Goal: Task Accomplishment & Management: Complete application form

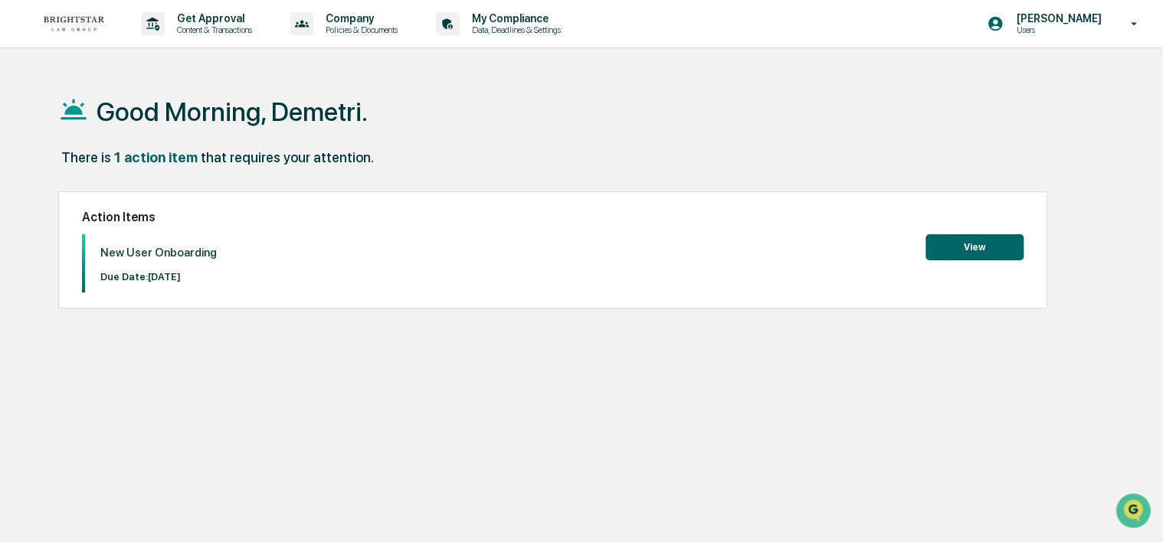
click at [970, 244] on button "View" at bounding box center [974, 247] width 98 height 26
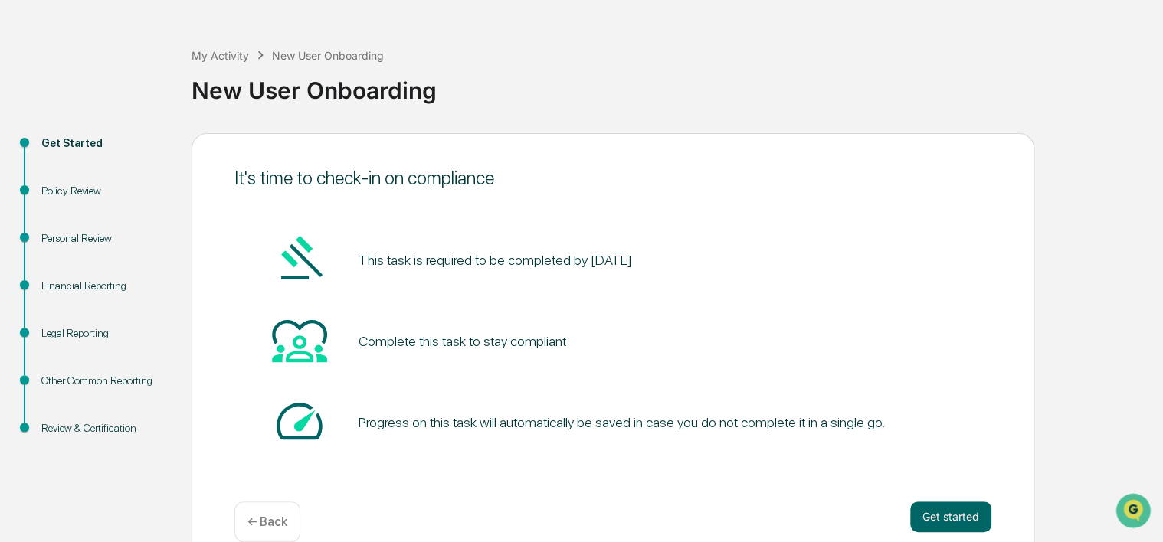
scroll to position [74, 0]
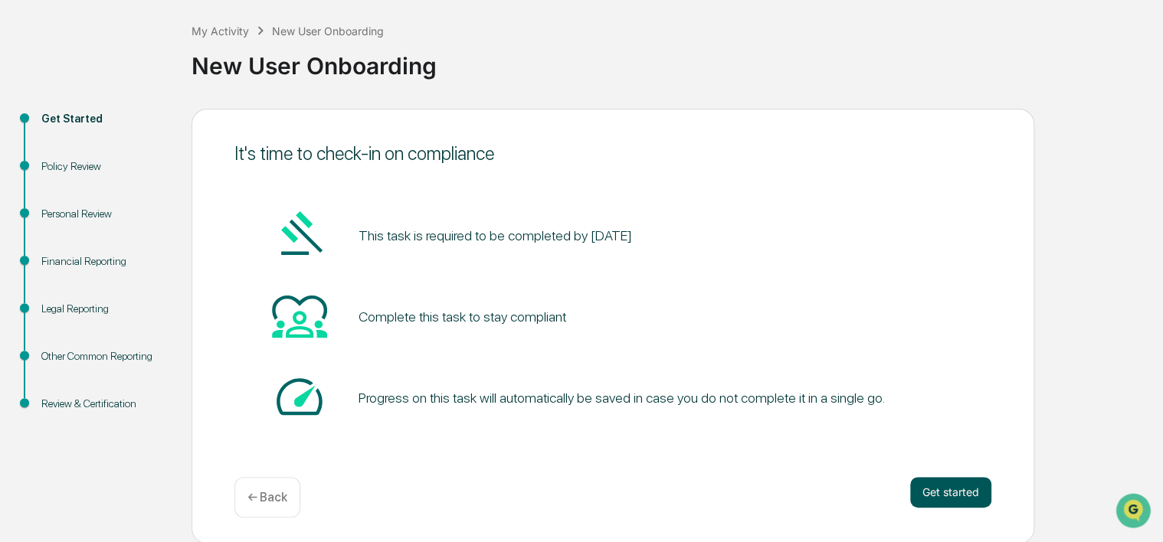
click at [924, 489] on button "Get started" at bounding box center [950, 492] width 81 height 31
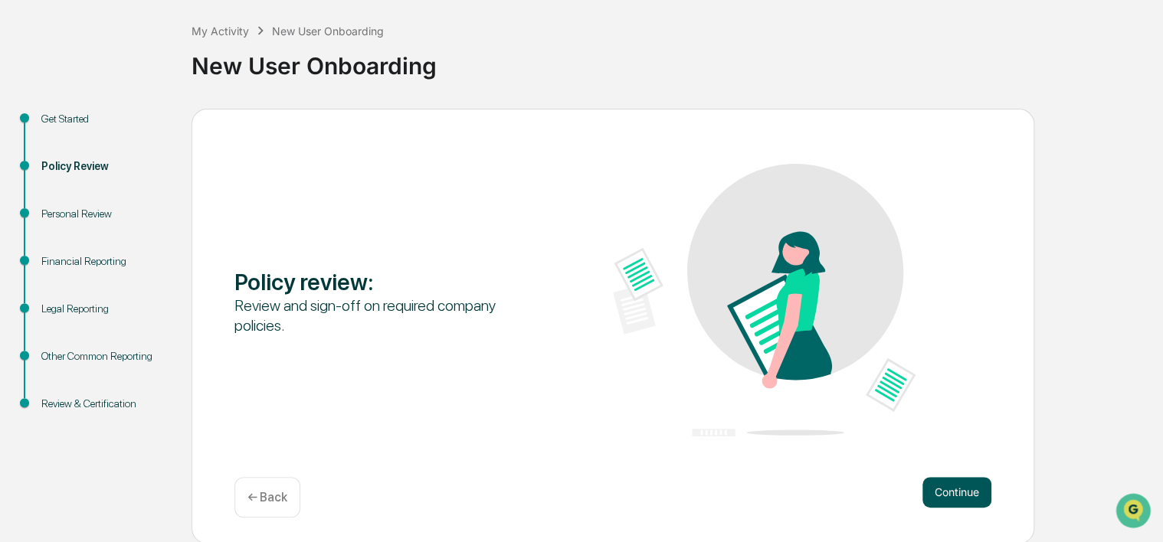
click at [925, 486] on button "Continue" at bounding box center [956, 492] width 69 height 31
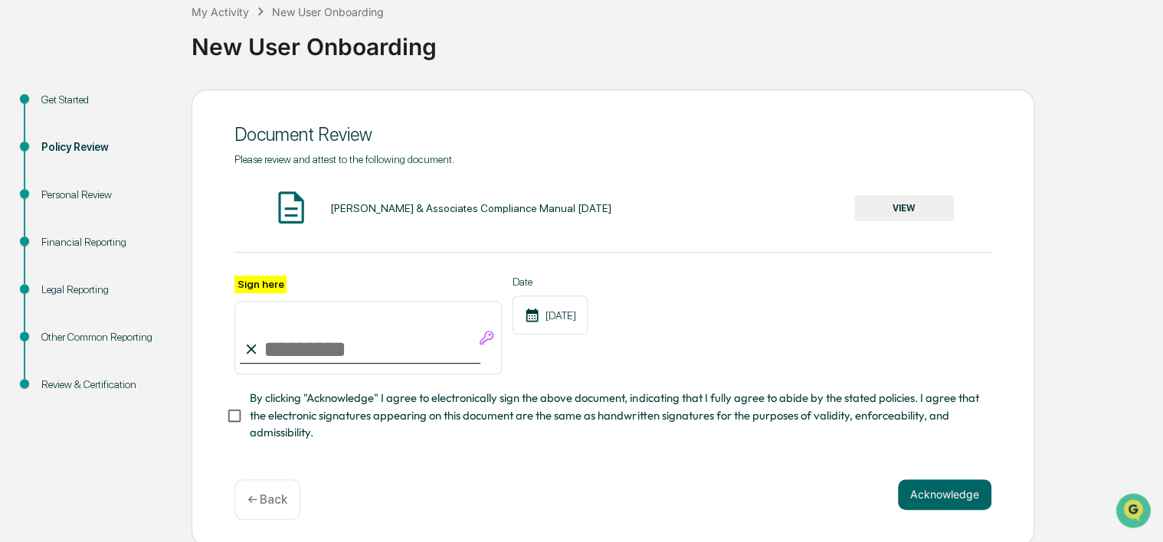
scroll to position [101, 0]
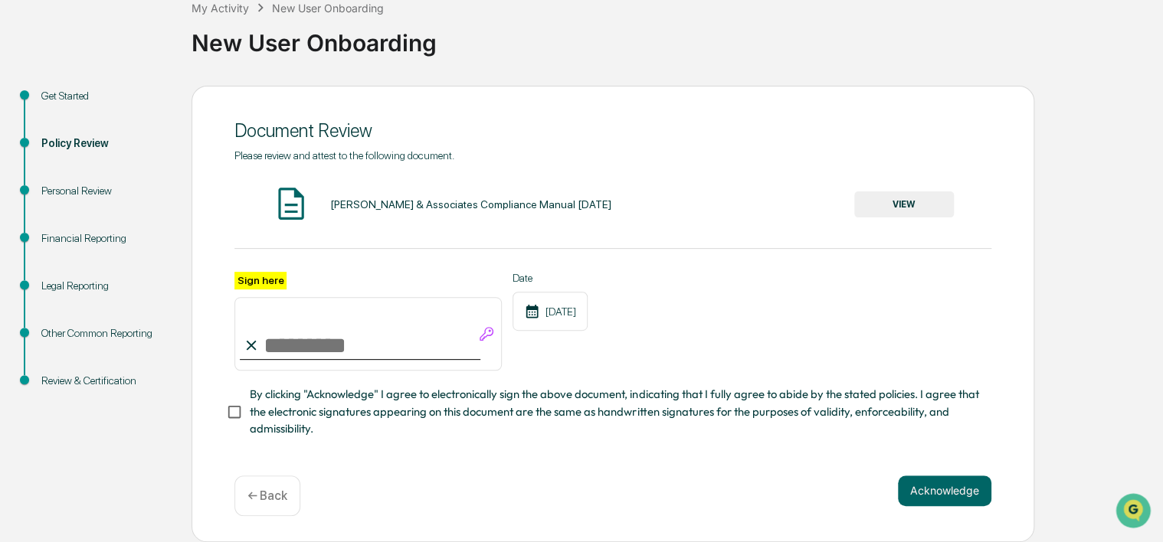
click at [251, 334] on input "Sign here" at bounding box center [367, 334] width 267 height 74
type input "**********"
click at [931, 477] on button "Acknowledge" at bounding box center [944, 491] width 93 height 31
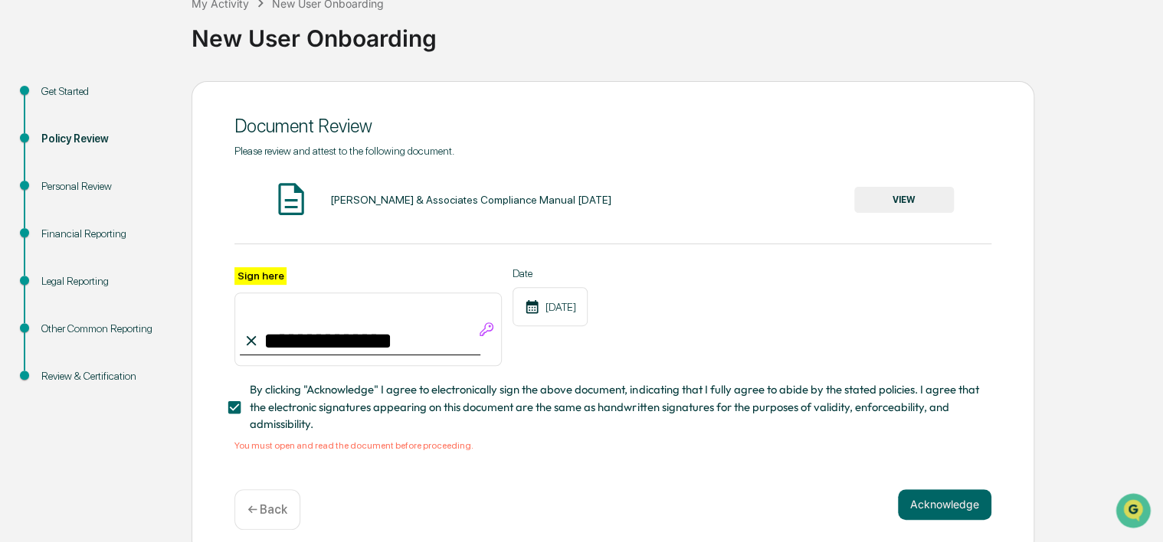
click at [876, 191] on button "VIEW" at bounding box center [904, 200] width 100 height 26
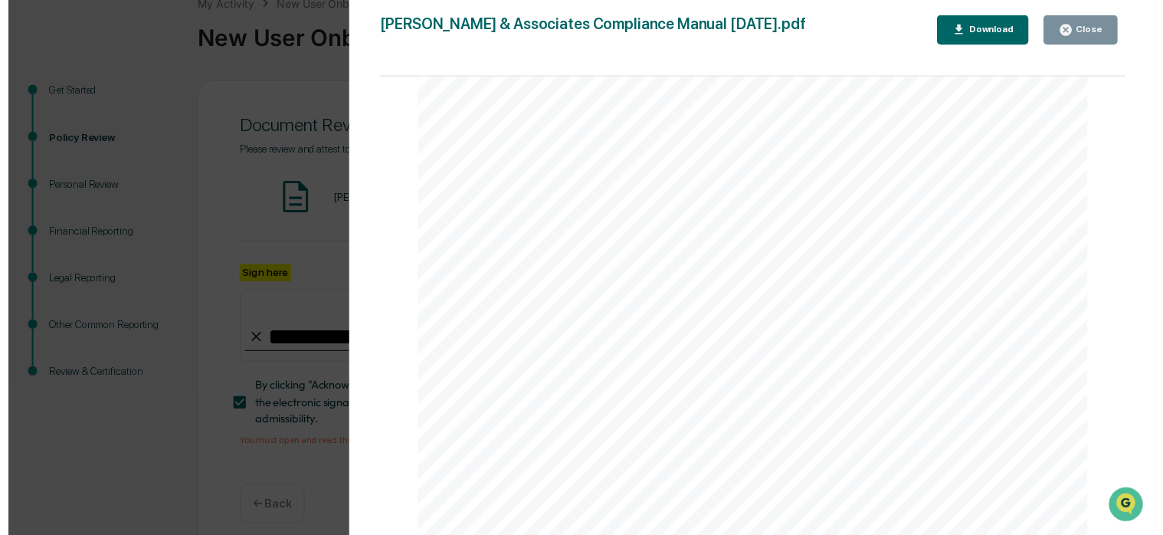
scroll to position [24618, 0]
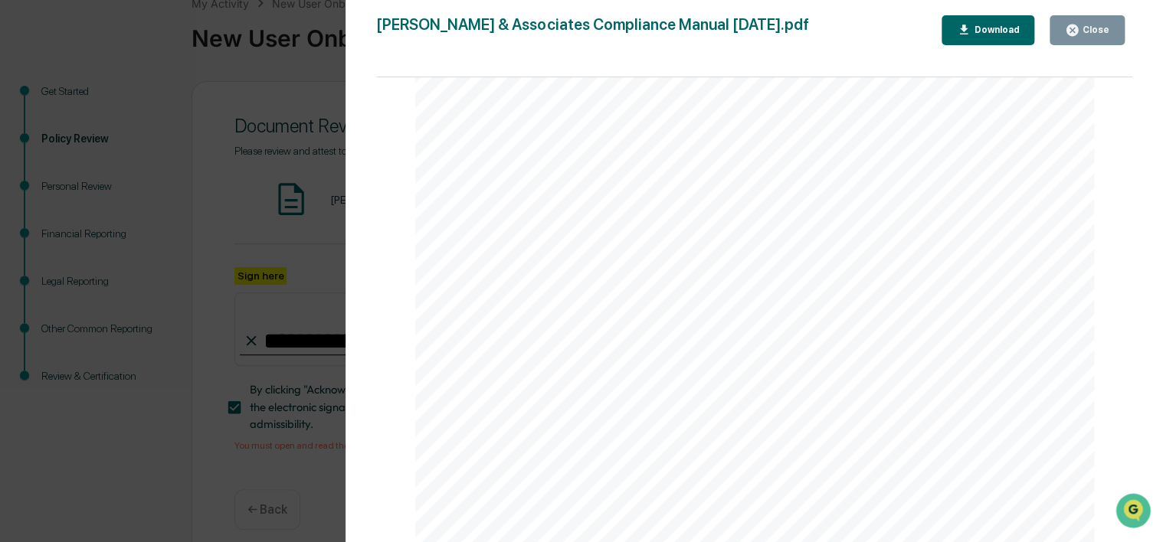
click at [1097, 30] on div "Close" at bounding box center [1094, 30] width 30 height 11
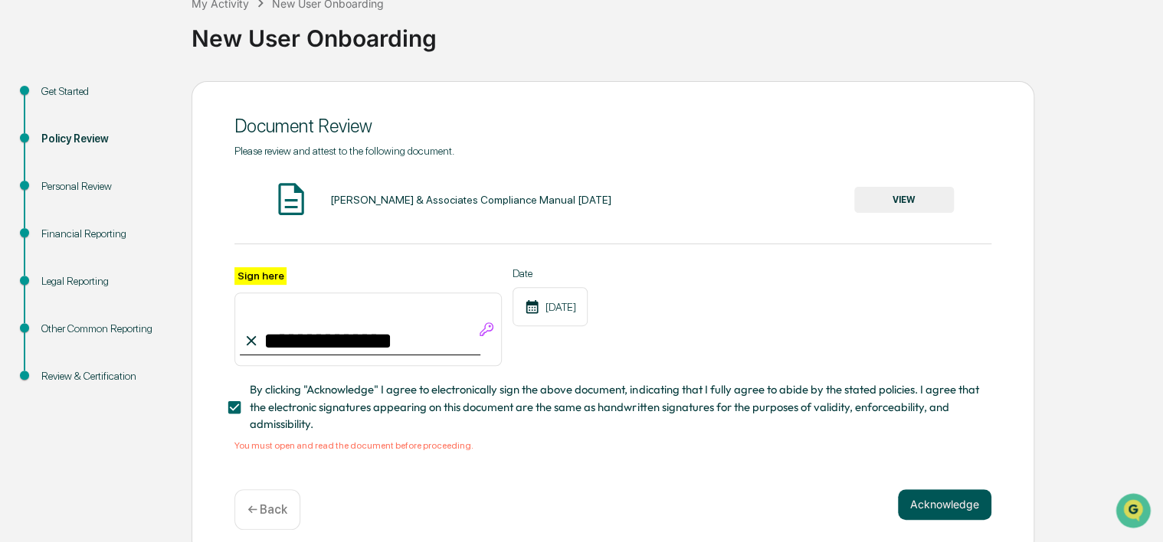
click at [956, 516] on button "Acknowledge" at bounding box center [944, 504] width 93 height 31
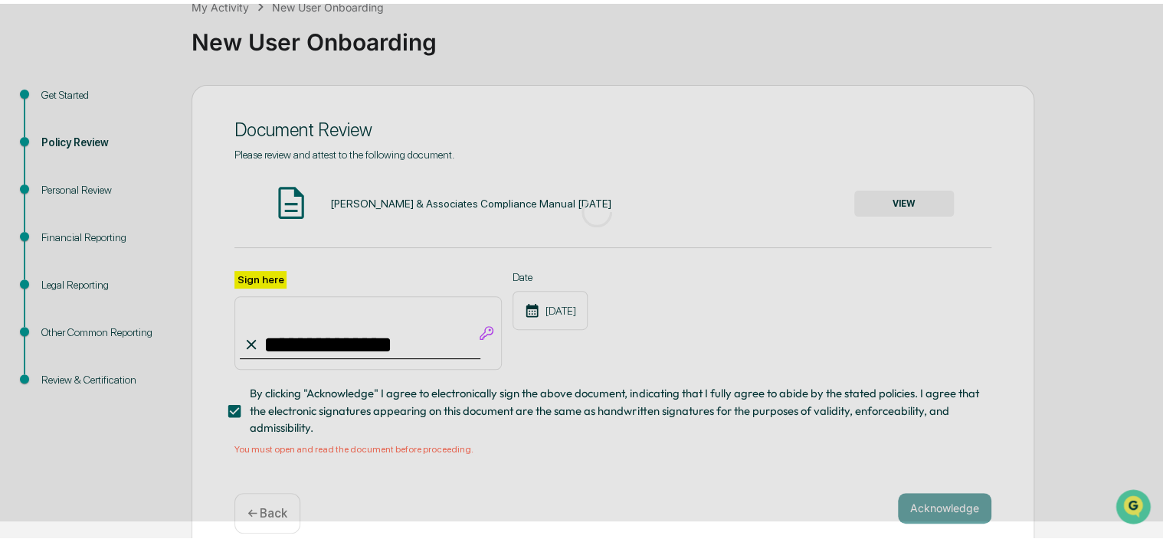
scroll to position [74, 0]
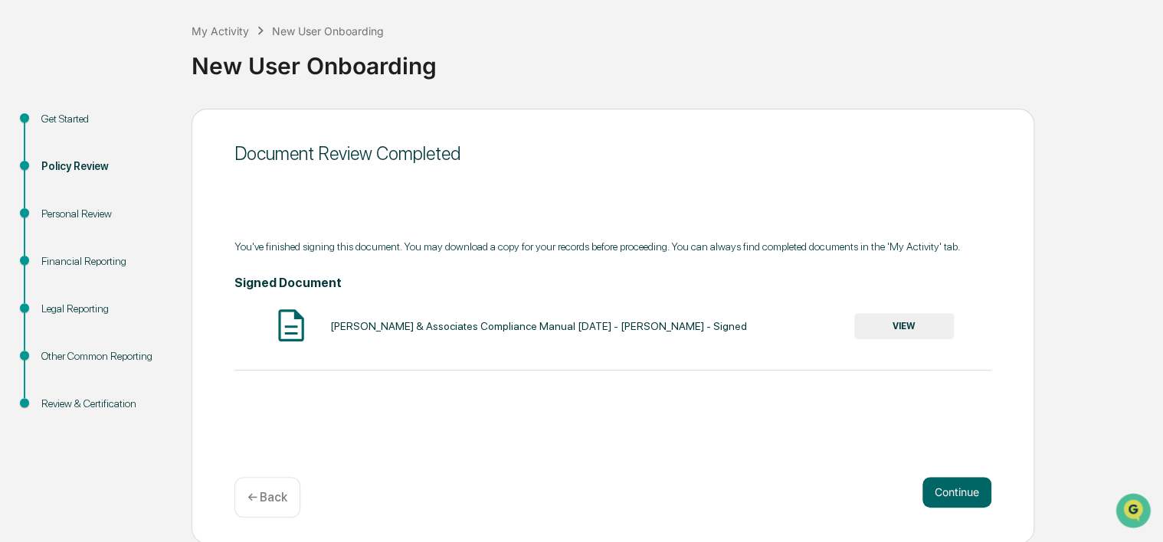
click at [875, 328] on button "VIEW" at bounding box center [904, 326] width 100 height 26
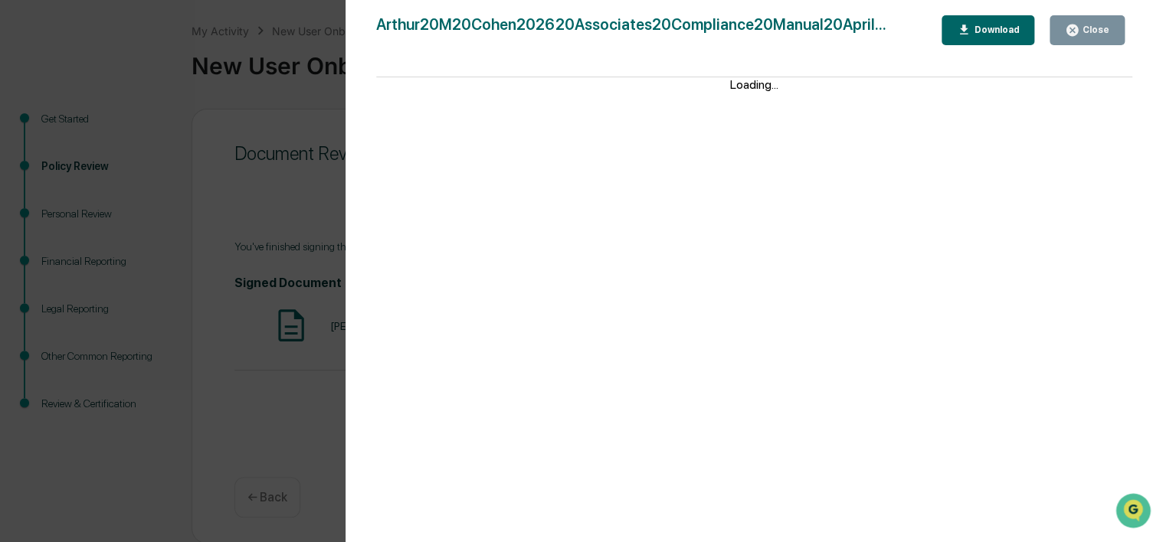
click at [1087, 34] on div "Close" at bounding box center [1094, 30] width 30 height 11
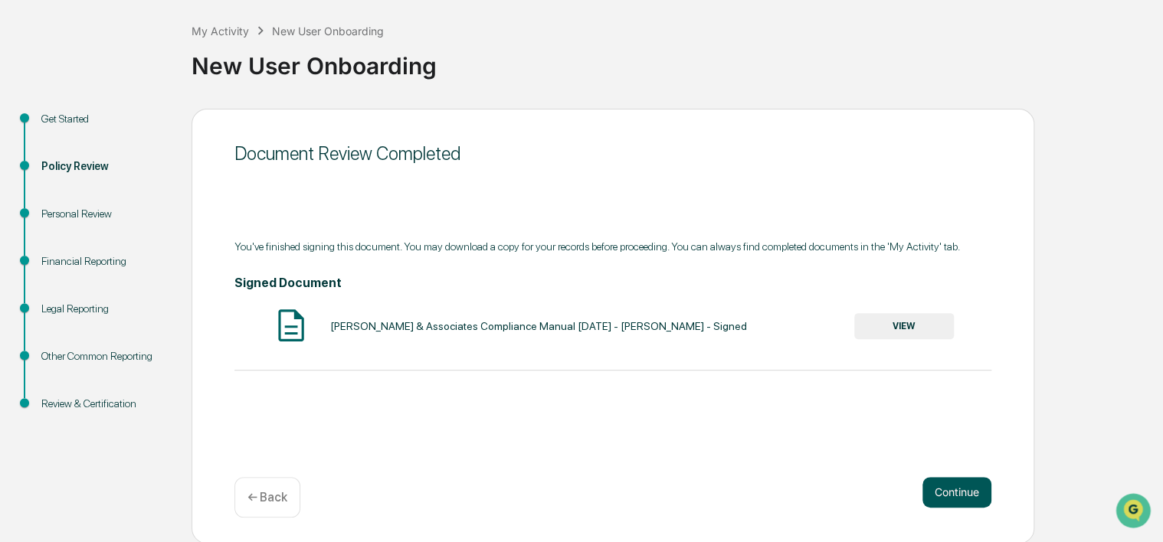
click at [950, 489] on button "Continue" at bounding box center [956, 492] width 69 height 31
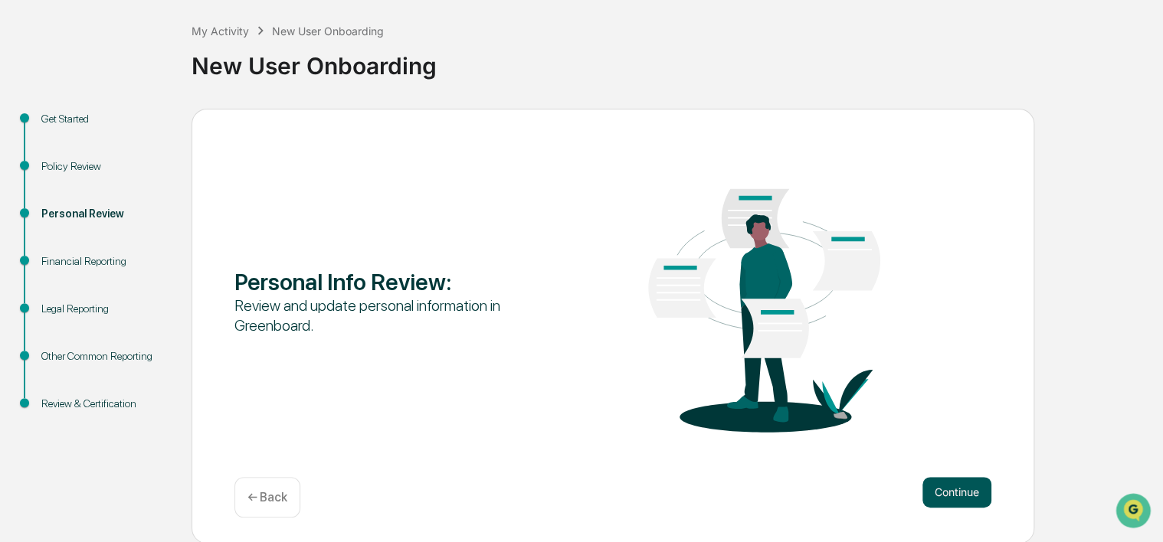
click at [955, 490] on button "Continue" at bounding box center [956, 492] width 69 height 31
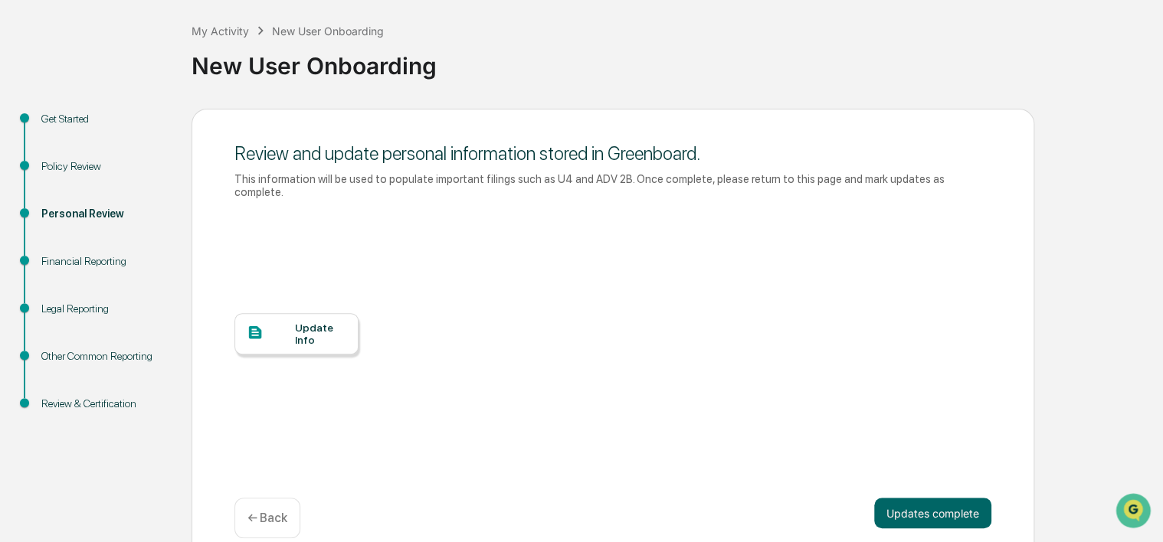
click at [283, 324] on div at bounding box center [271, 333] width 48 height 19
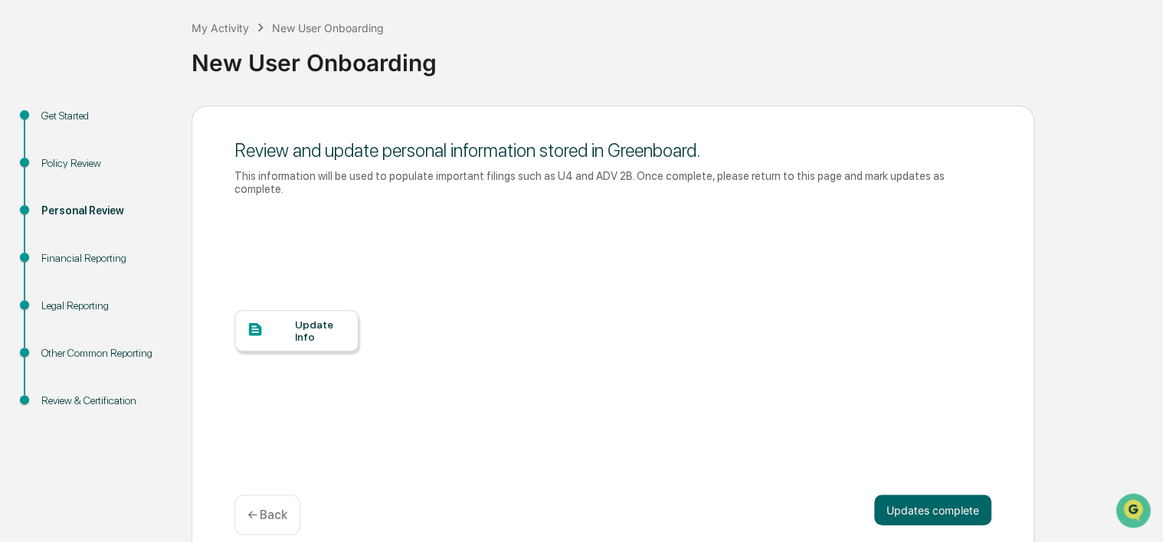
scroll to position [82, 0]
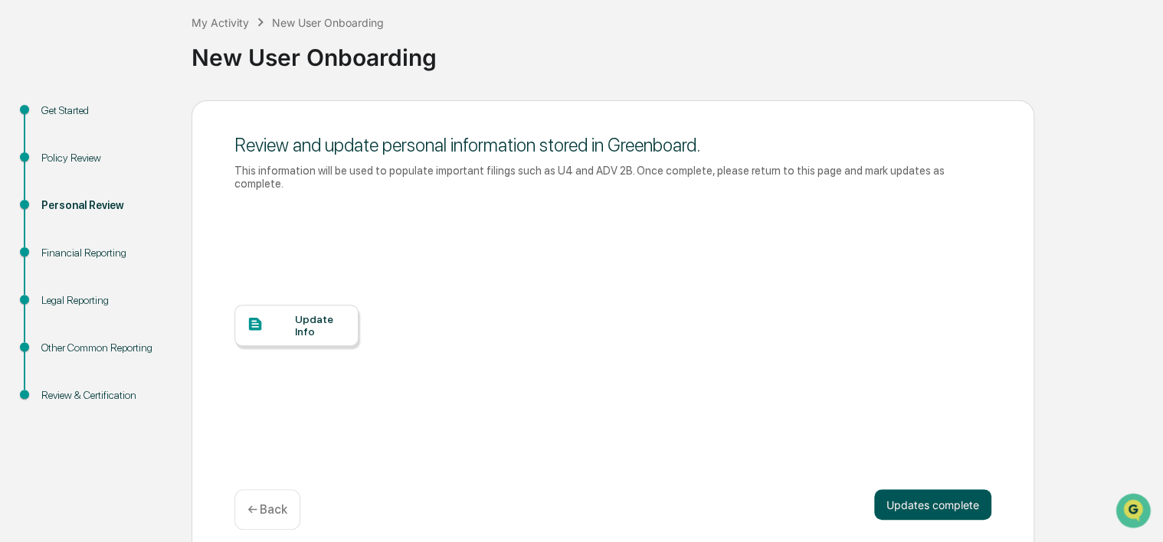
click at [885, 489] on button "Updates complete" at bounding box center [932, 504] width 117 height 31
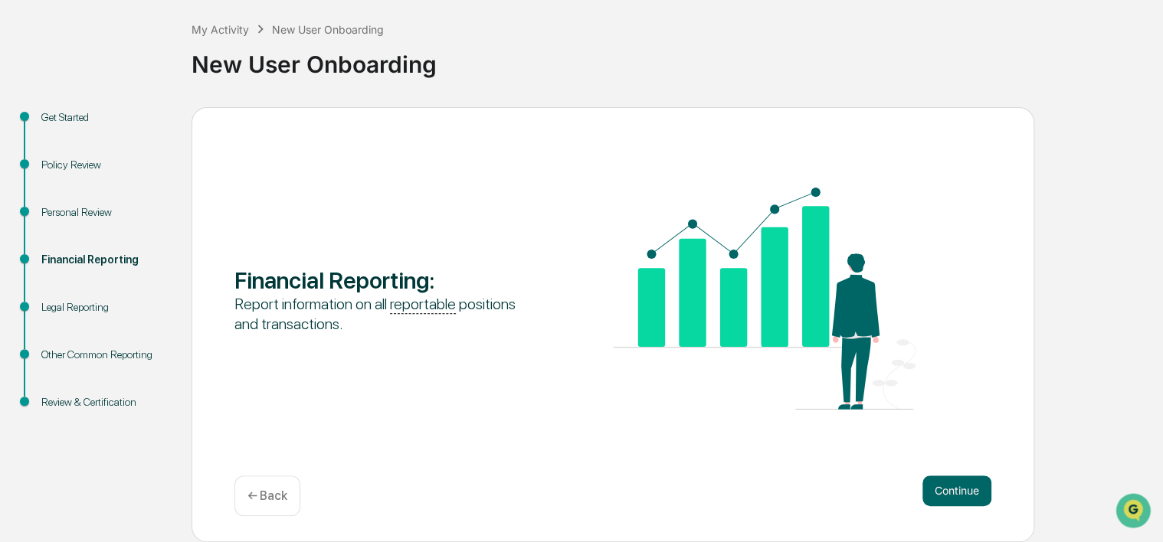
scroll to position [74, 0]
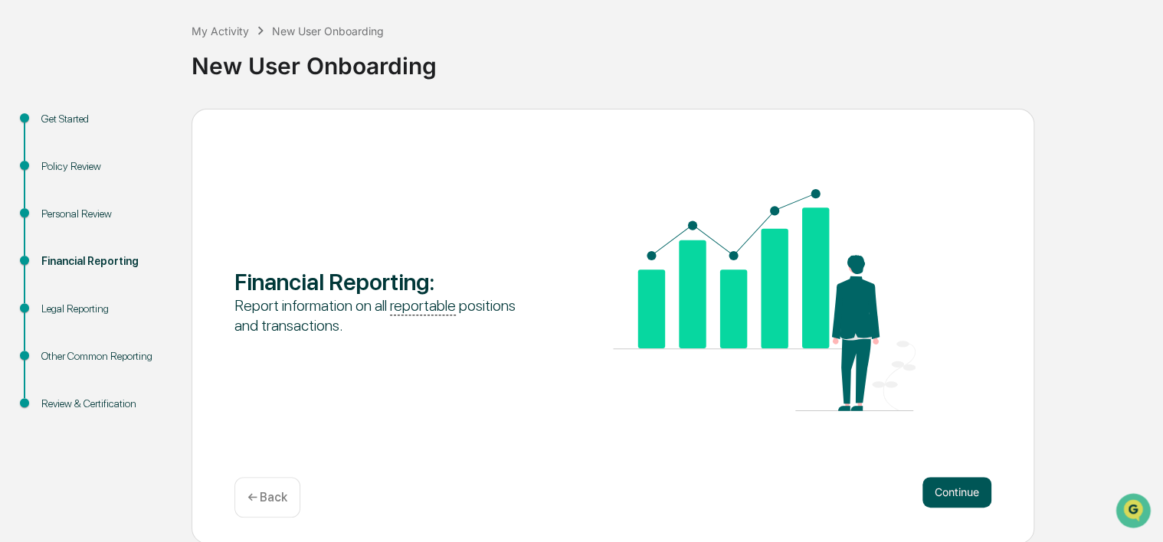
click at [946, 490] on button "Continue" at bounding box center [956, 492] width 69 height 31
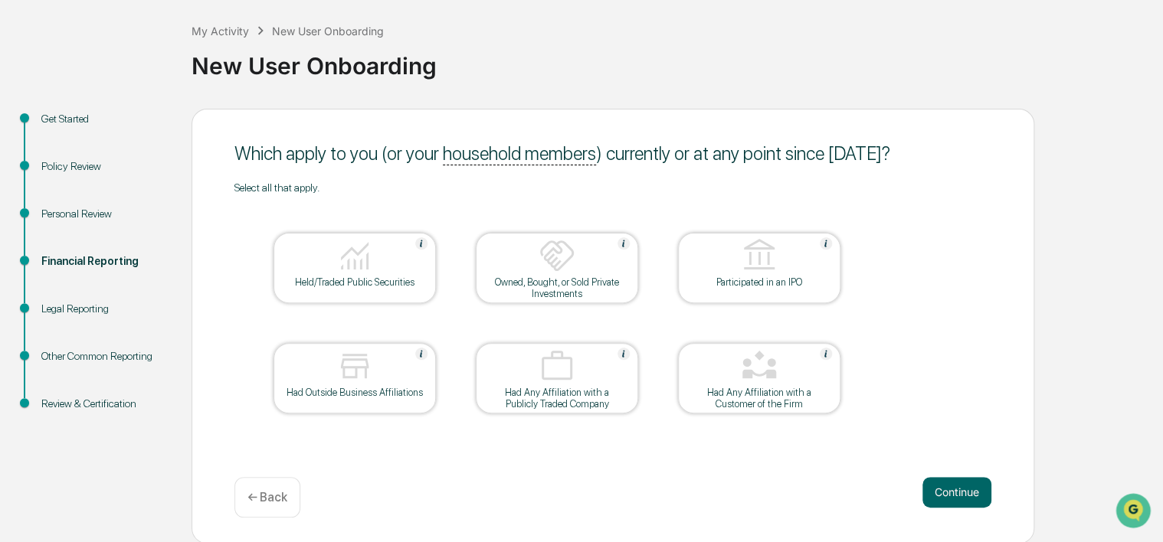
click at [946, 490] on button "Continue" at bounding box center [956, 492] width 69 height 31
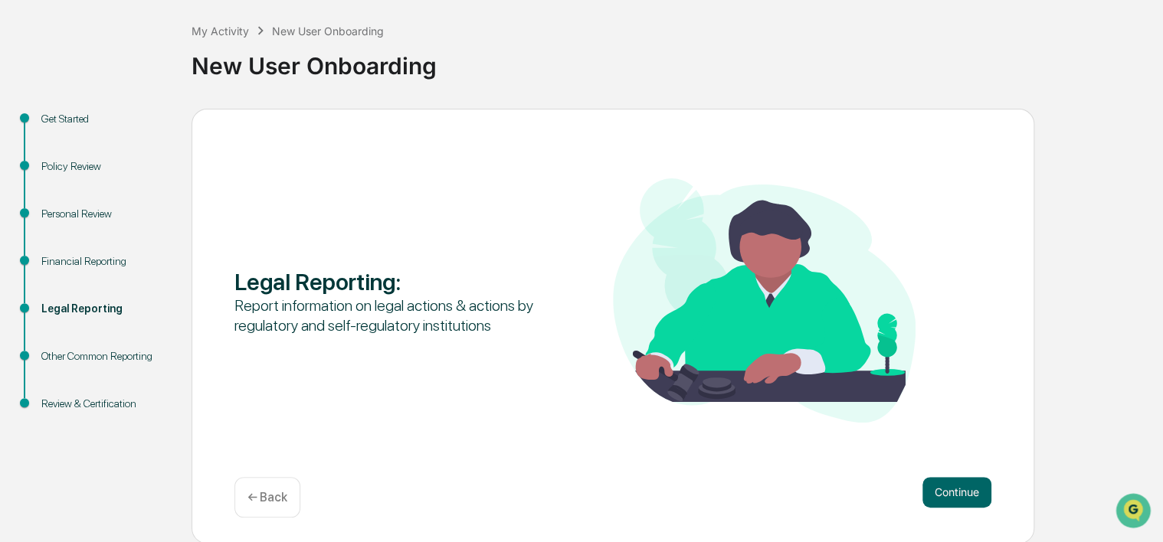
click at [946, 490] on button "Continue" at bounding box center [956, 492] width 69 height 31
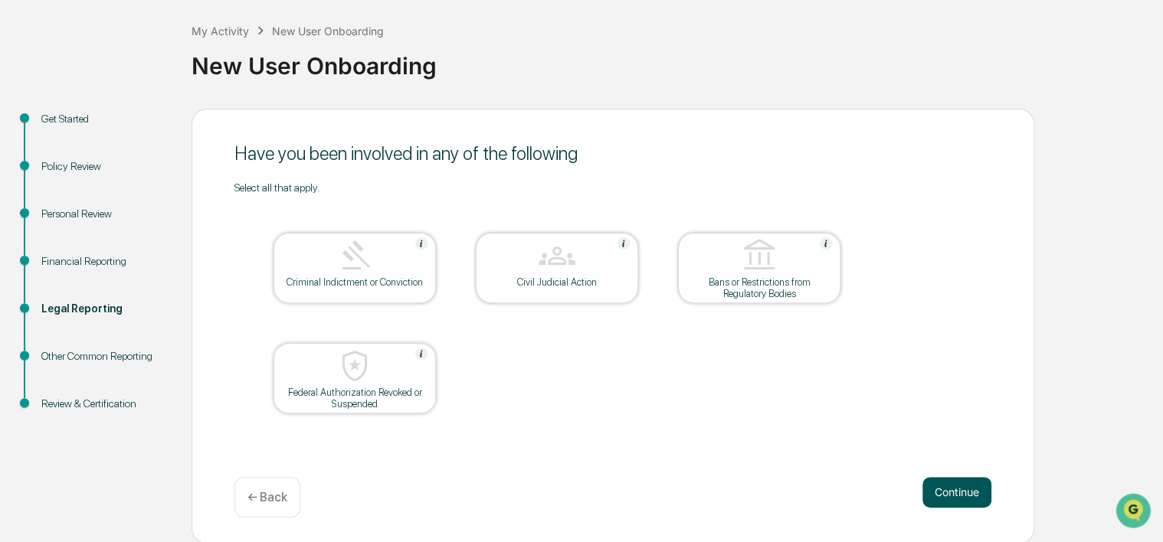
click at [946, 492] on button "Continue" at bounding box center [956, 492] width 69 height 31
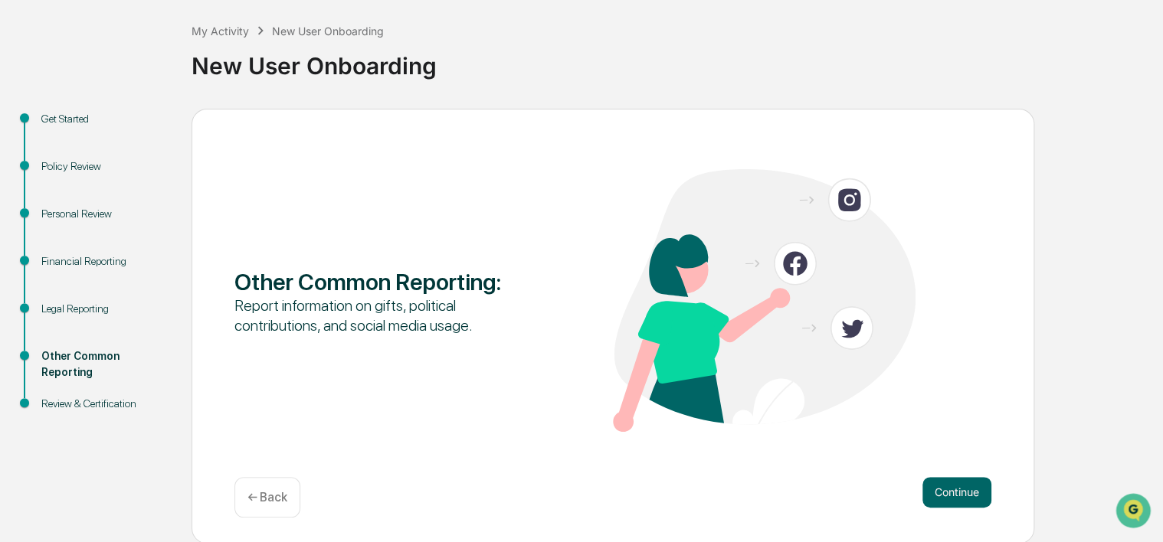
click at [946, 492] on button "Continue" at bounding box center [956, 492] width 69 height 31
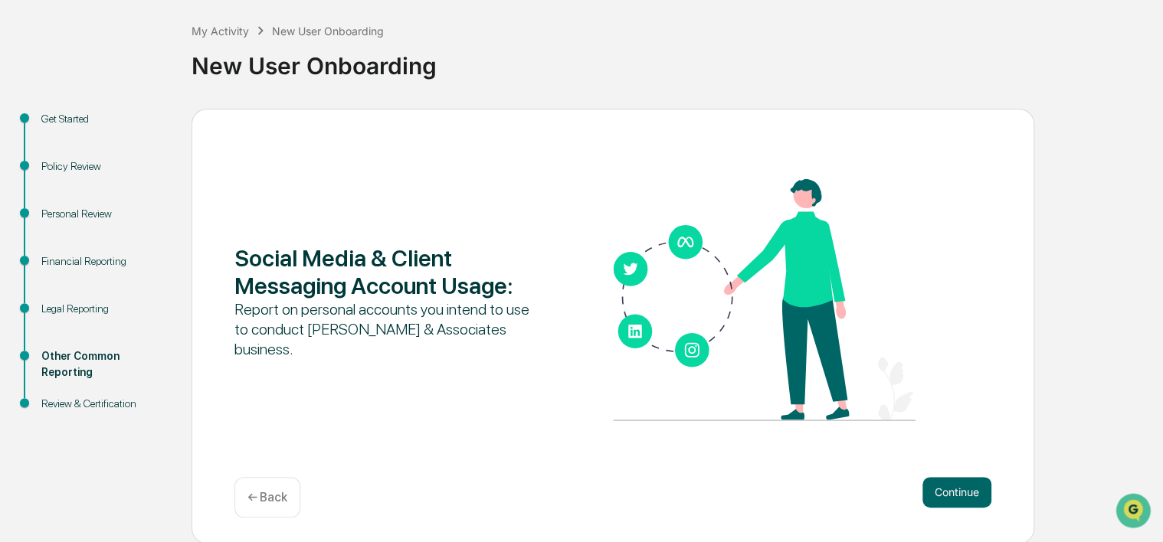
click at [946, 492] on button "Continue" at bounding box center [956, 492] width 69 height 31
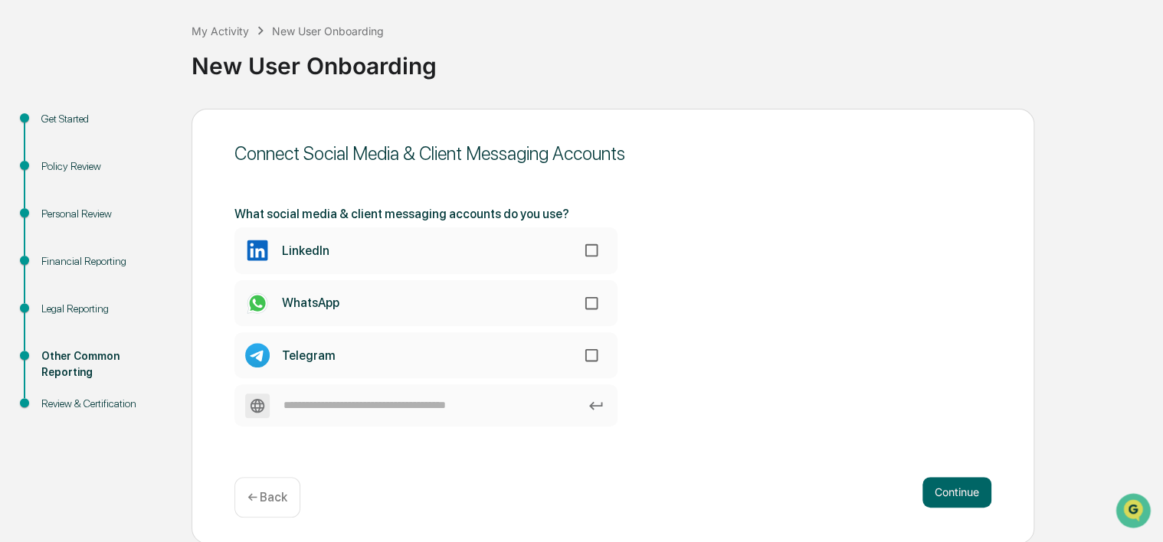
click at [946, 492] on button "Continue" at bounding box center [956, 492] width 69 height 31
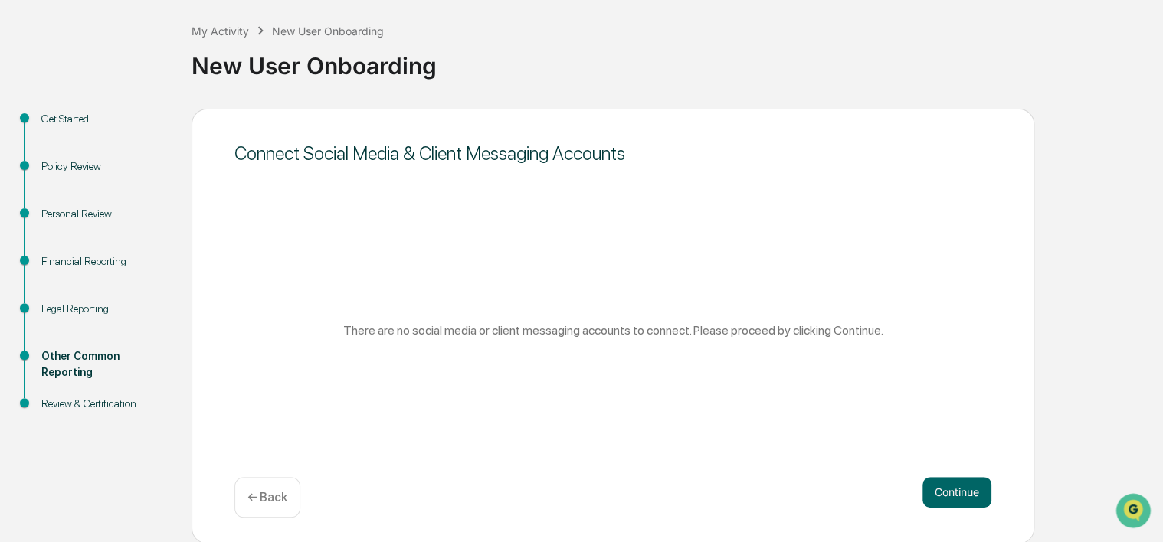
click at [946, 492] on button "Continue" at bounding box center [956, 492] width 69 height 31
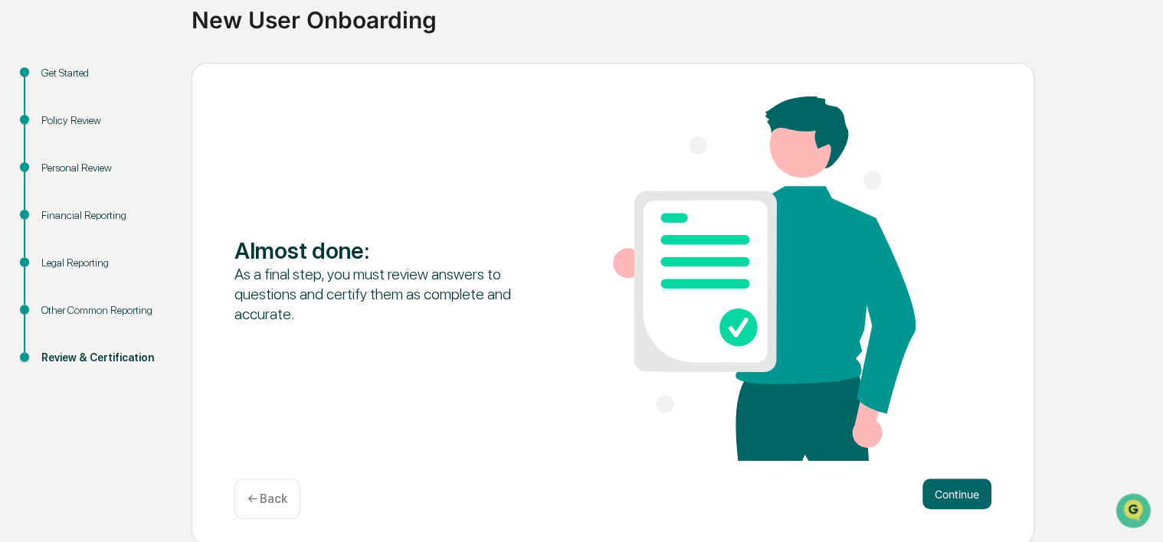
scroll to position [123, 0]
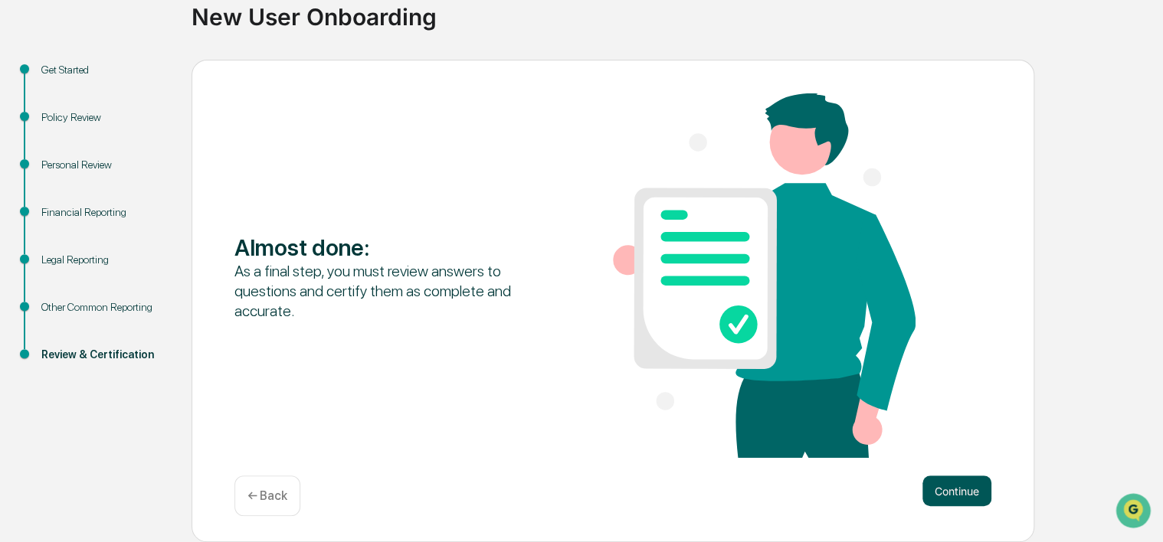
click at [946, 492] on button "Continue" at bounding box center [956, 491] width 69 height 31
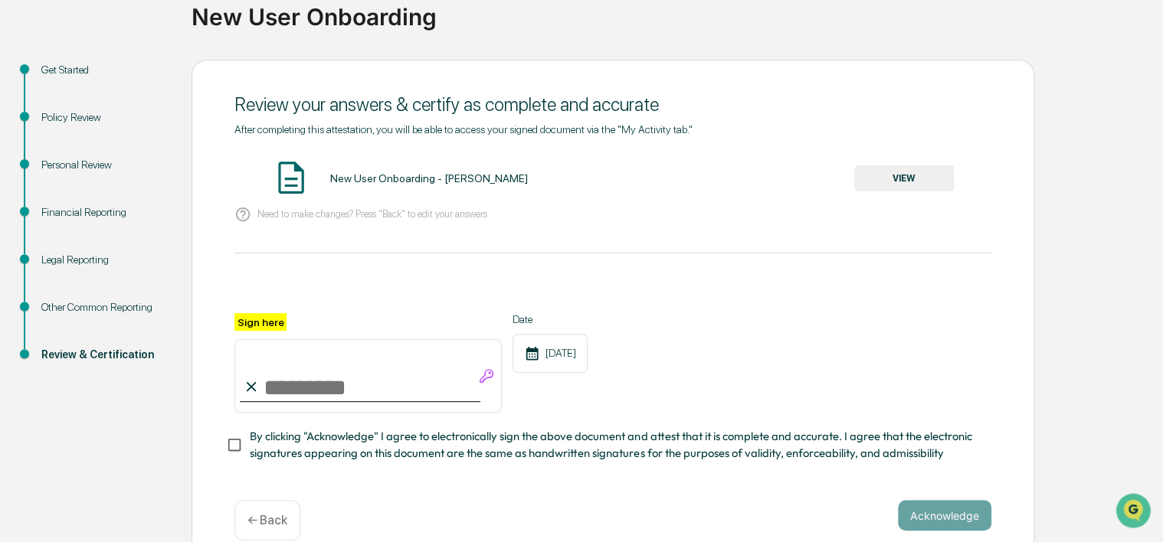
drag, startPoint x: 261, startPoint y: 352, endPoint x: 275, endPoint y: 370, distance: 22.4
click at [271, 366] on input "Sign here" at bounding box center [367, 376] width 267 height 74
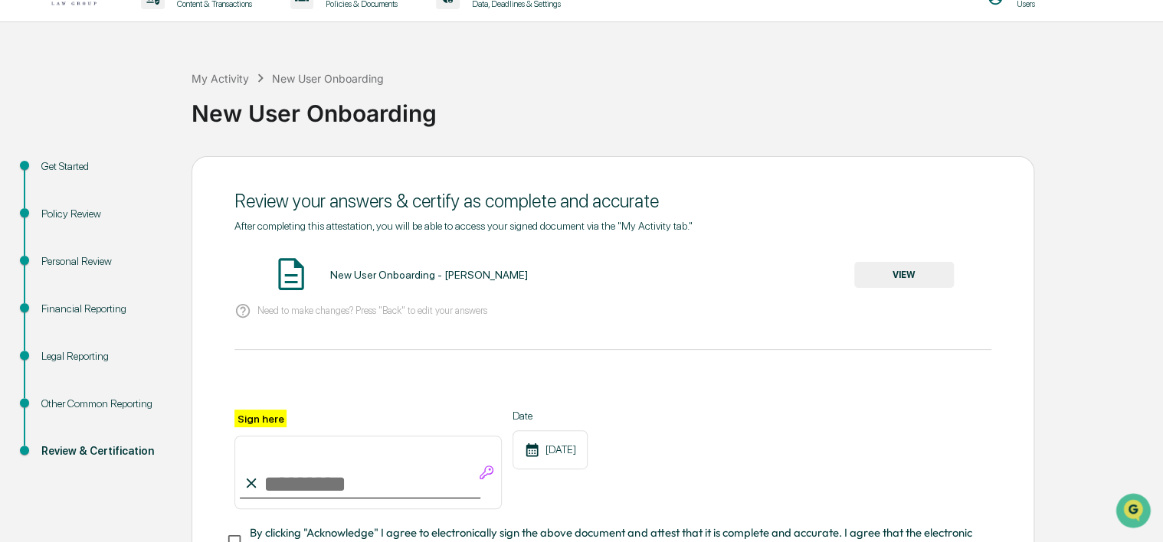
scroll to position [0, 0]
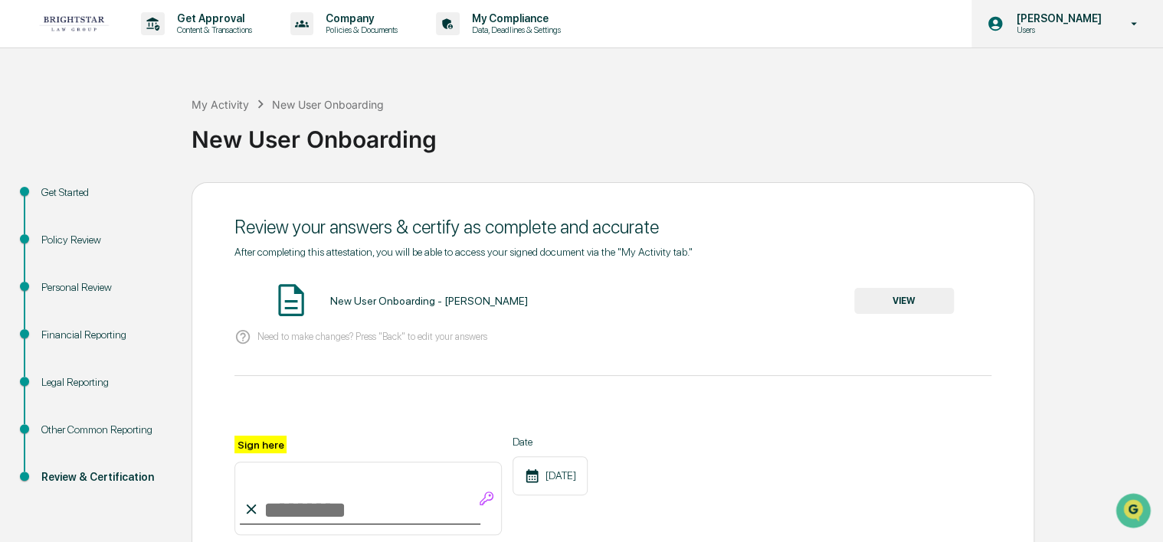
click at [1103, 34] on p "Users" at bounding box center [1055, 30] width 105 height 11
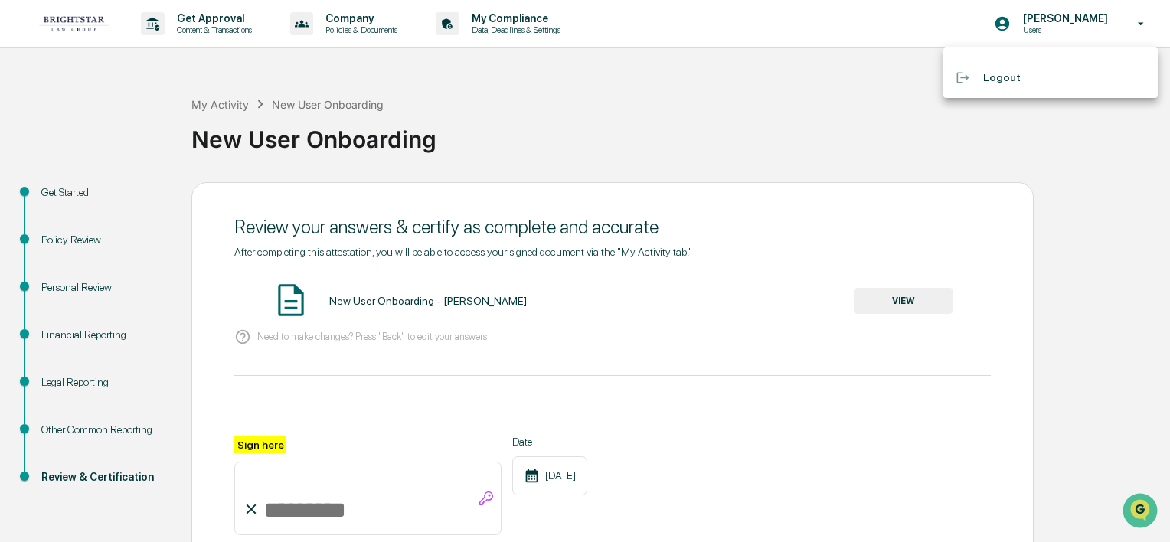
click at [558, 26] on div at bounding box center [585, 271] width 1170 height 542
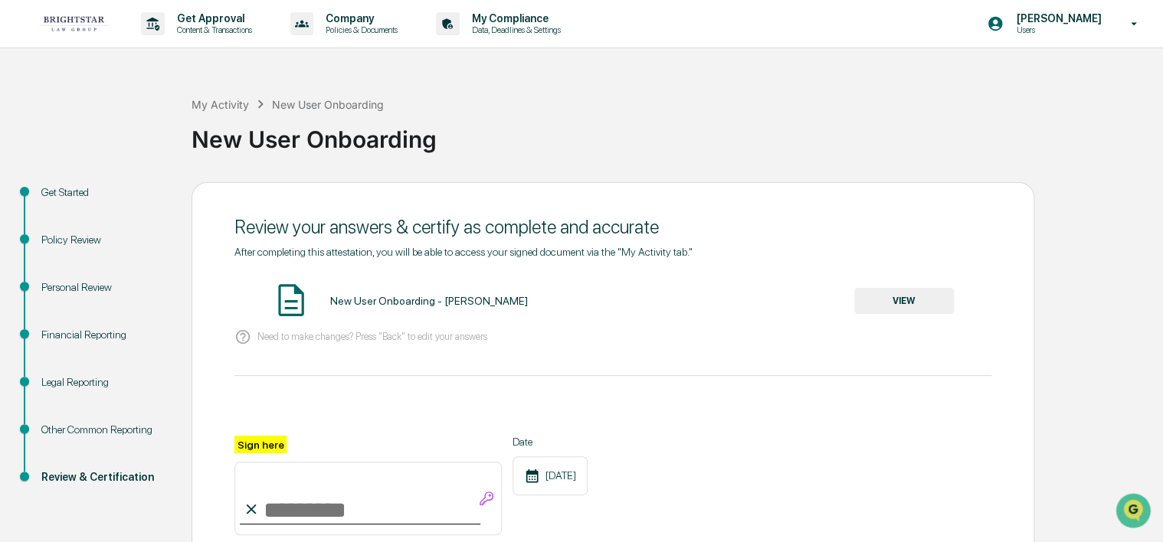
click at [524, 30] on p "Data, Deadlines & Settings" at bounding box center [514, 30] width 109 height 11
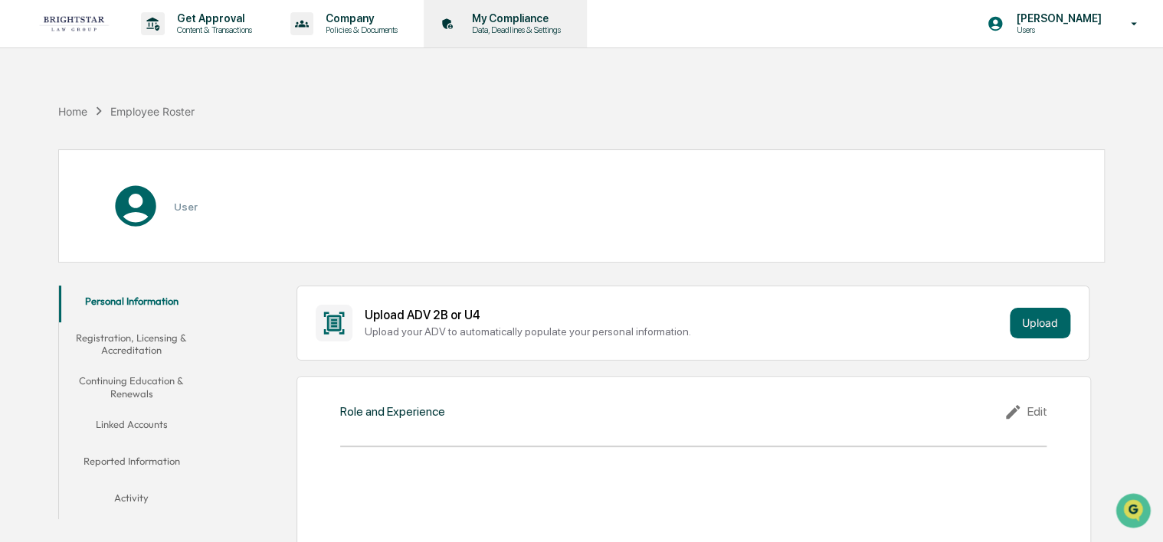
click at [495, 25] on p "Data, Deadlines & Settings" at bounding box center [514, 30] width 109 height 11
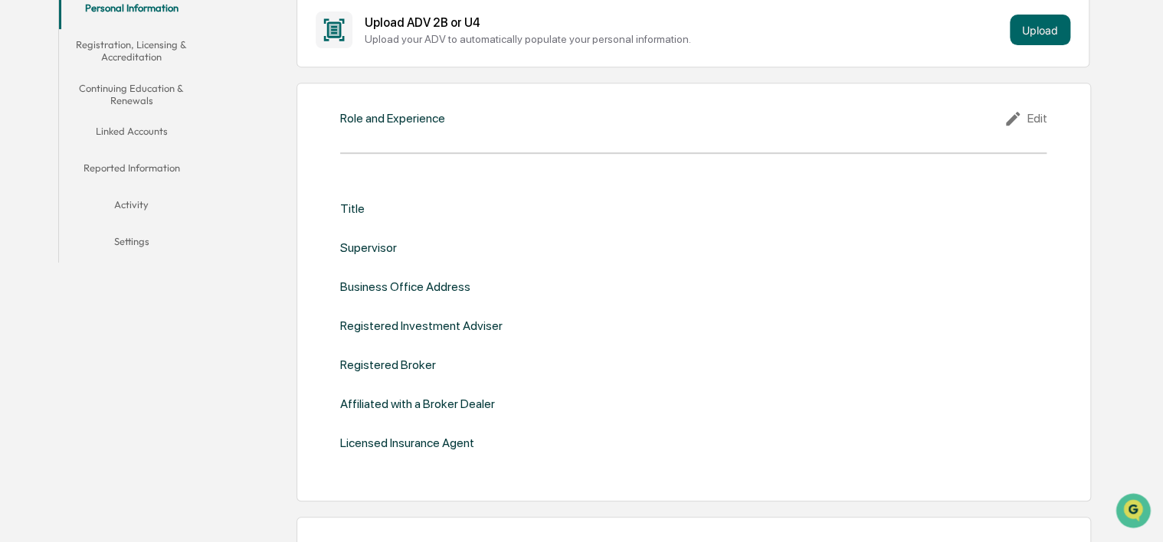
click at [438, 201] on div "Title" at bounding box center [693, 208] width 706 height 15
